Goal: Task Accomplishment & Management: Manage account settings

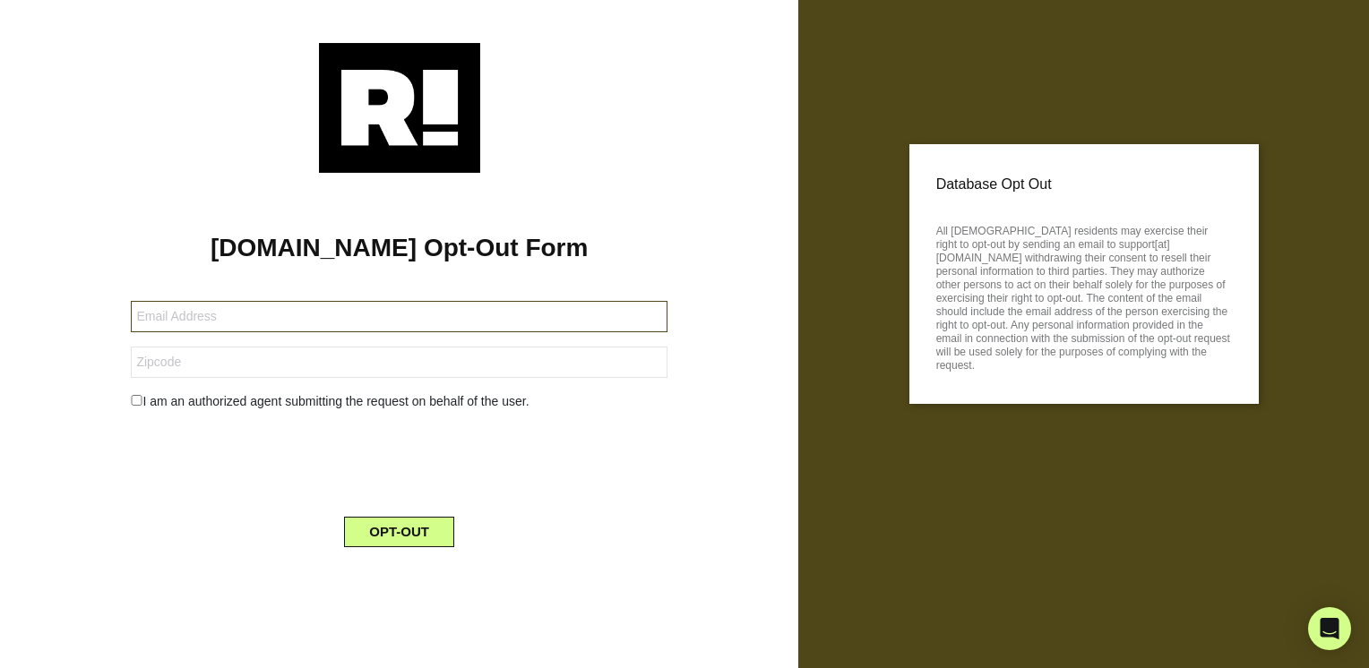
click at [258, 312] on input "text" at bounding box center [399, 316] width 537 height 31
type input "[PERSON_NAME][EMAIL_ADDRESS][DOMAIN_NAME]"
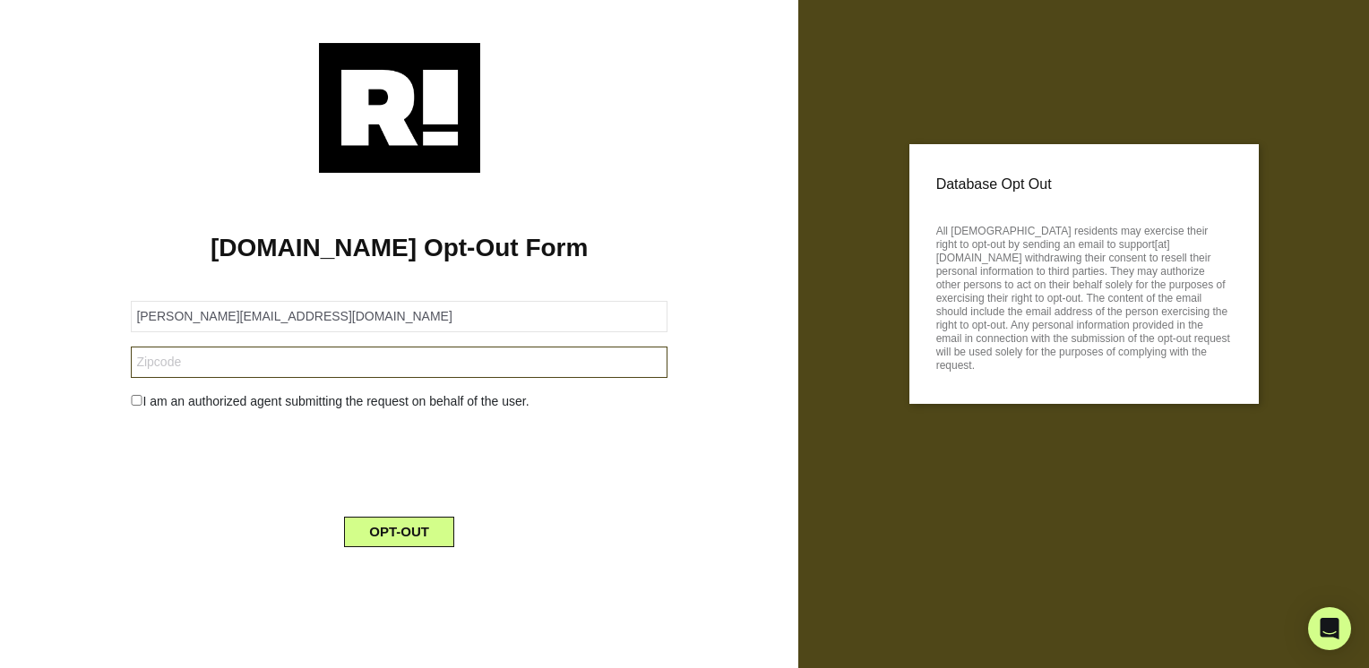
click at [170, 357] on input "text" at bounding box center [399, 362] width 537 height 31
type input "32935"
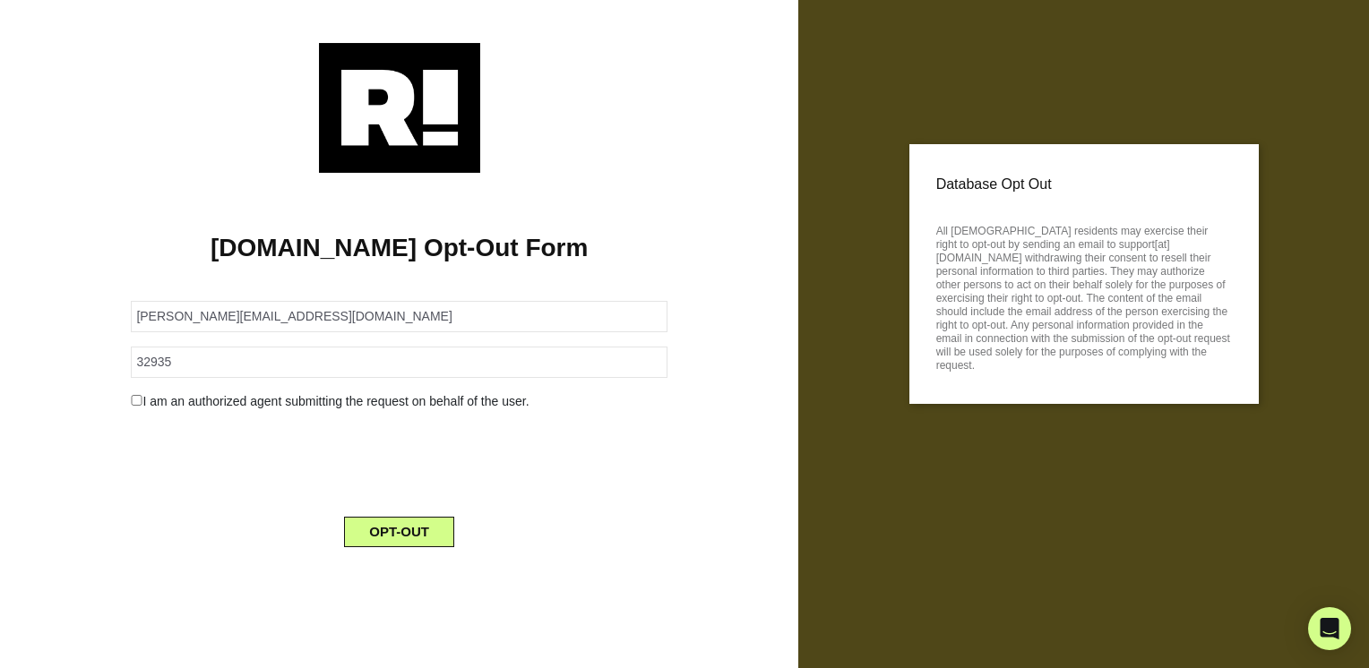
click at [134, 402] on input "checkbox" at bounding box center [137, 400] width 12 height 11
checkbox input "true"
click at [402, 579] on button "OPT-OUT" at bounding box center [399, 578] width 110 height 30
